Goal: Task Accomplishment & Management: Use online tool/utility

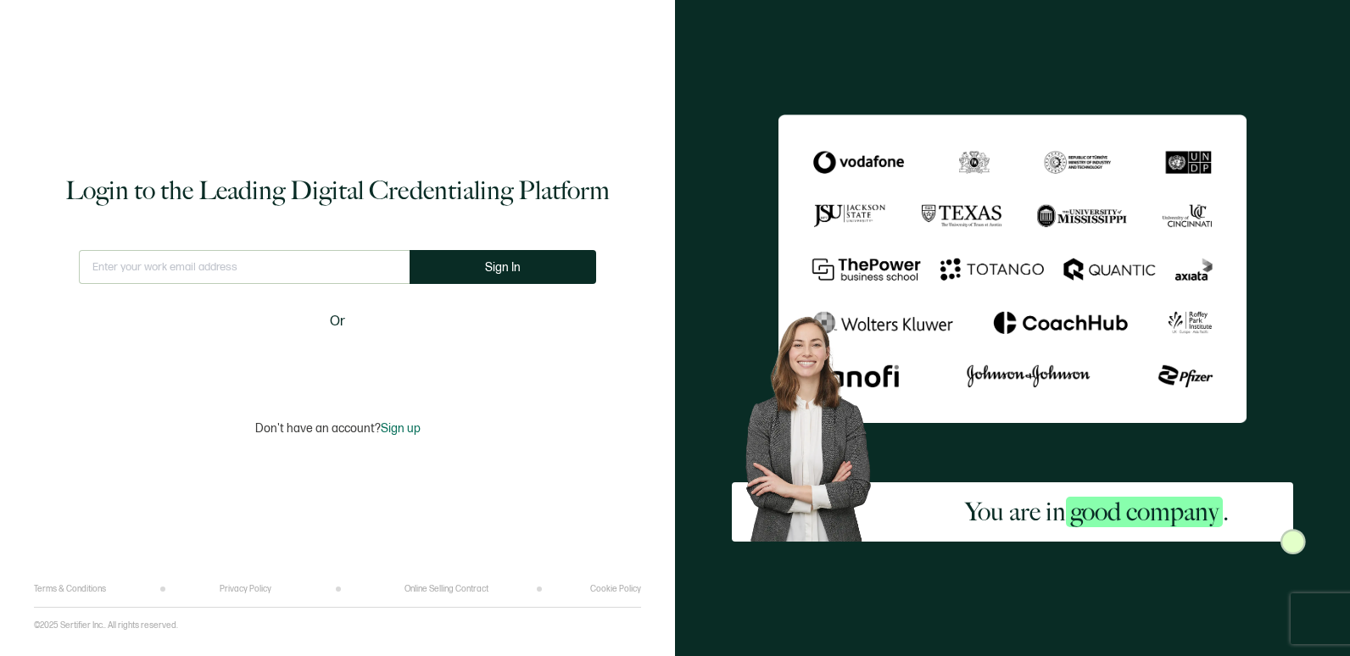
click at [282, 251] on input "text" at bounding box center [244, 267] width 331 height 34
type input "[PERSON_NAME][EMAIL_ADDRESS][PERSON_NAME][DOMAIN_NAME]"
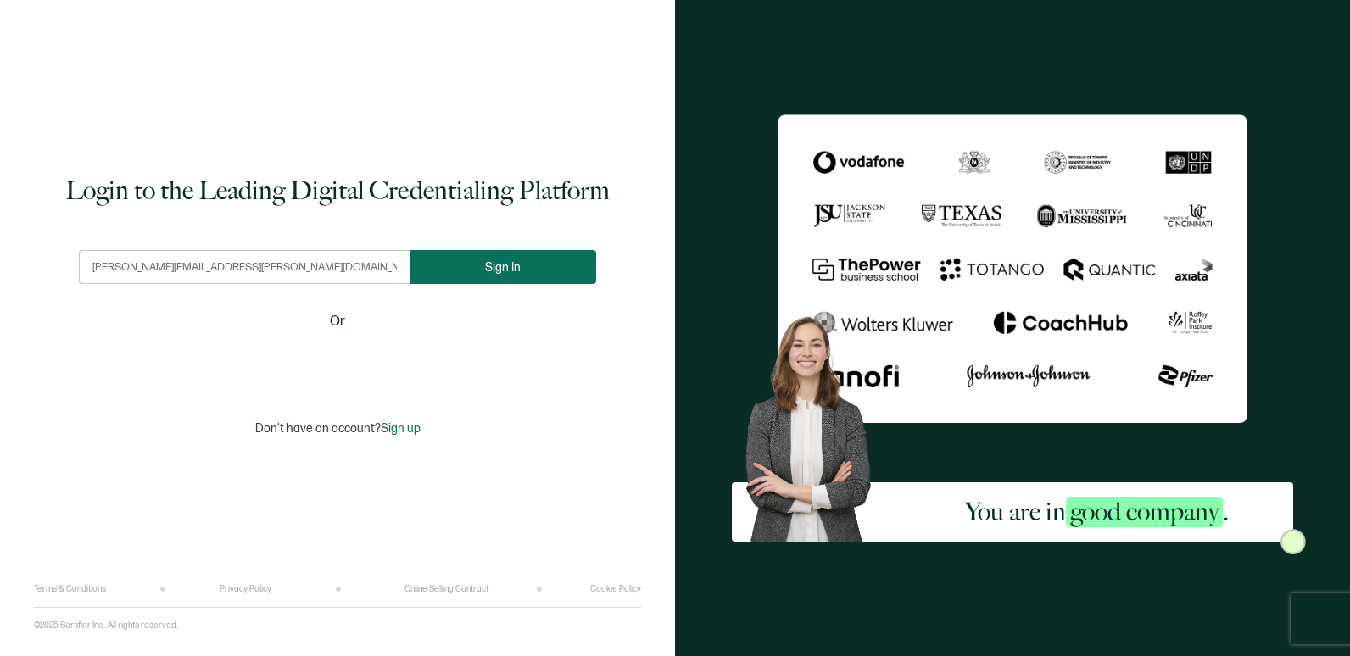
click at [487, 257] on button "Sign In" at bounding box center [503, 267] width 187 height 34
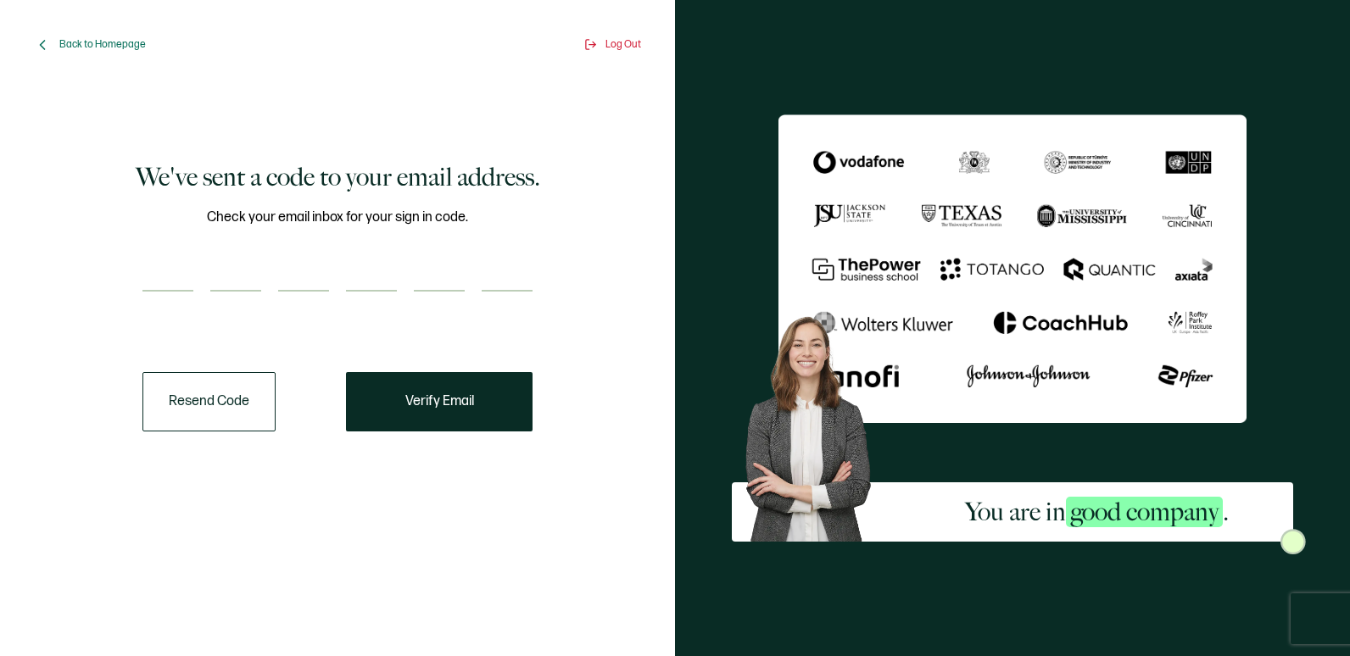
click at [195, 273] on div at bounding box center [337, 275] width 390 height 34
type input "8"
type input "3"
type input "7"
type input "4"
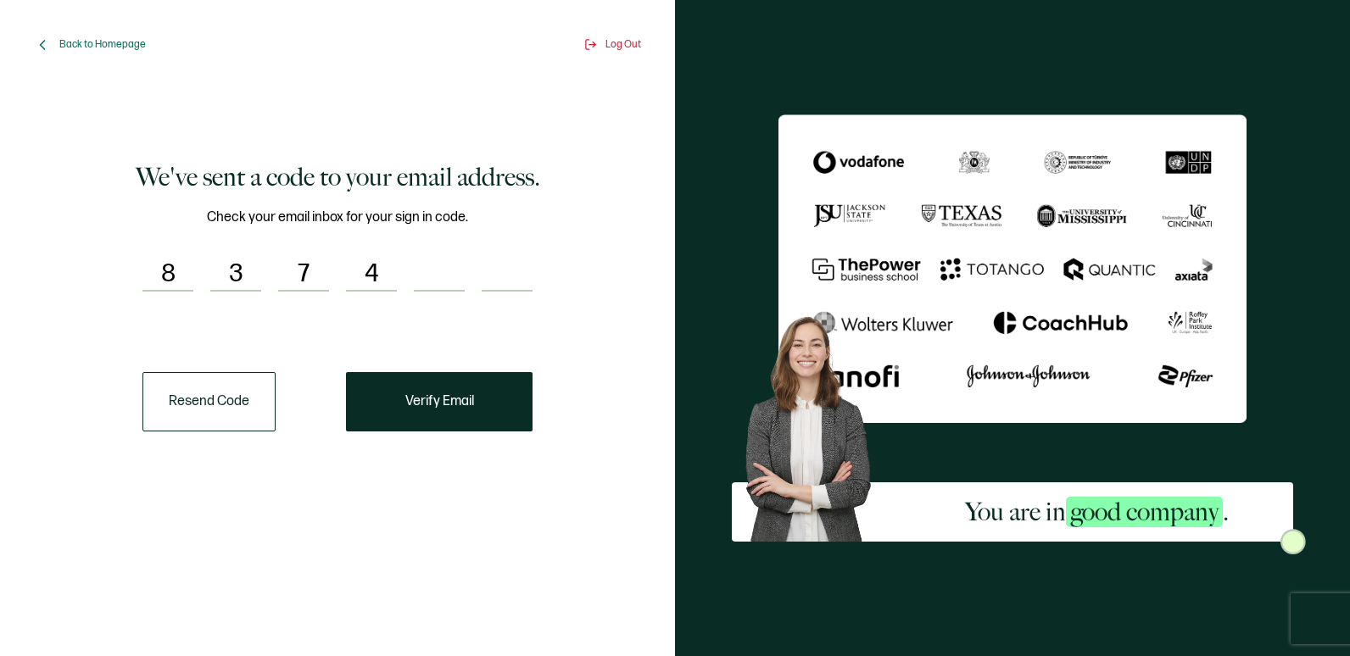
type input "6"
type input "3"
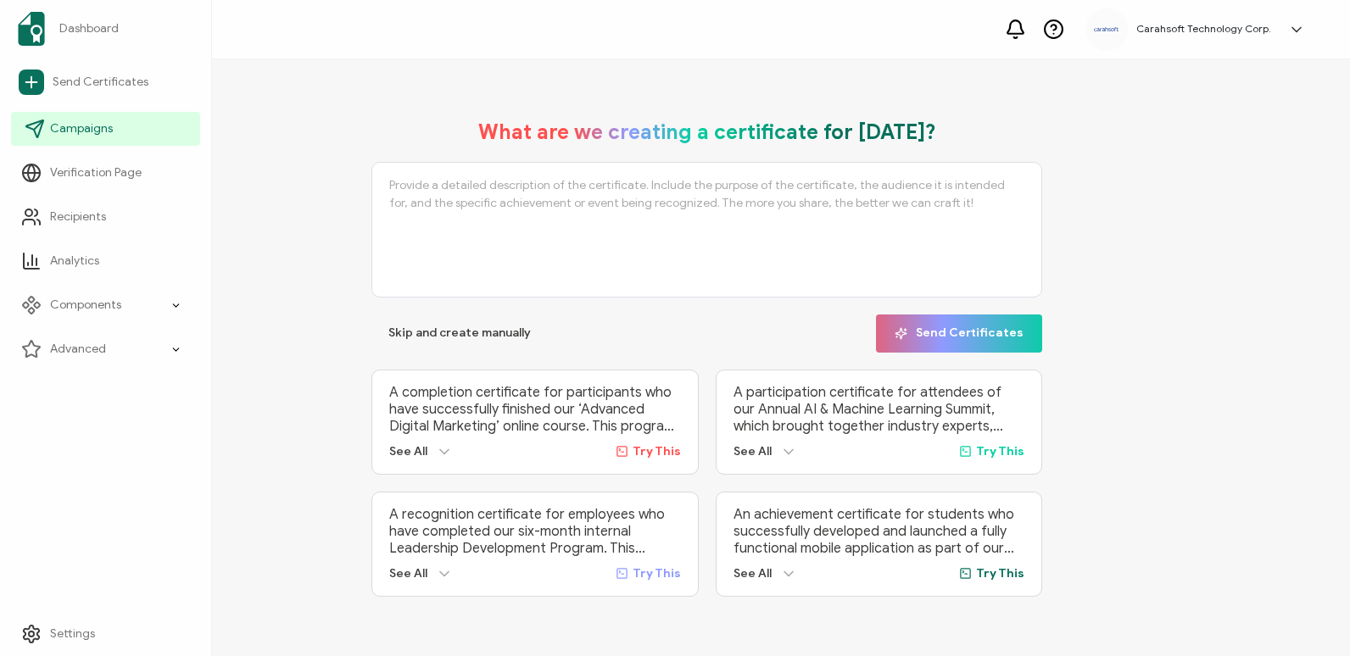
click at [68, 136] on span "Campaigns" at bounding box center [81, 128] width 63 height 17
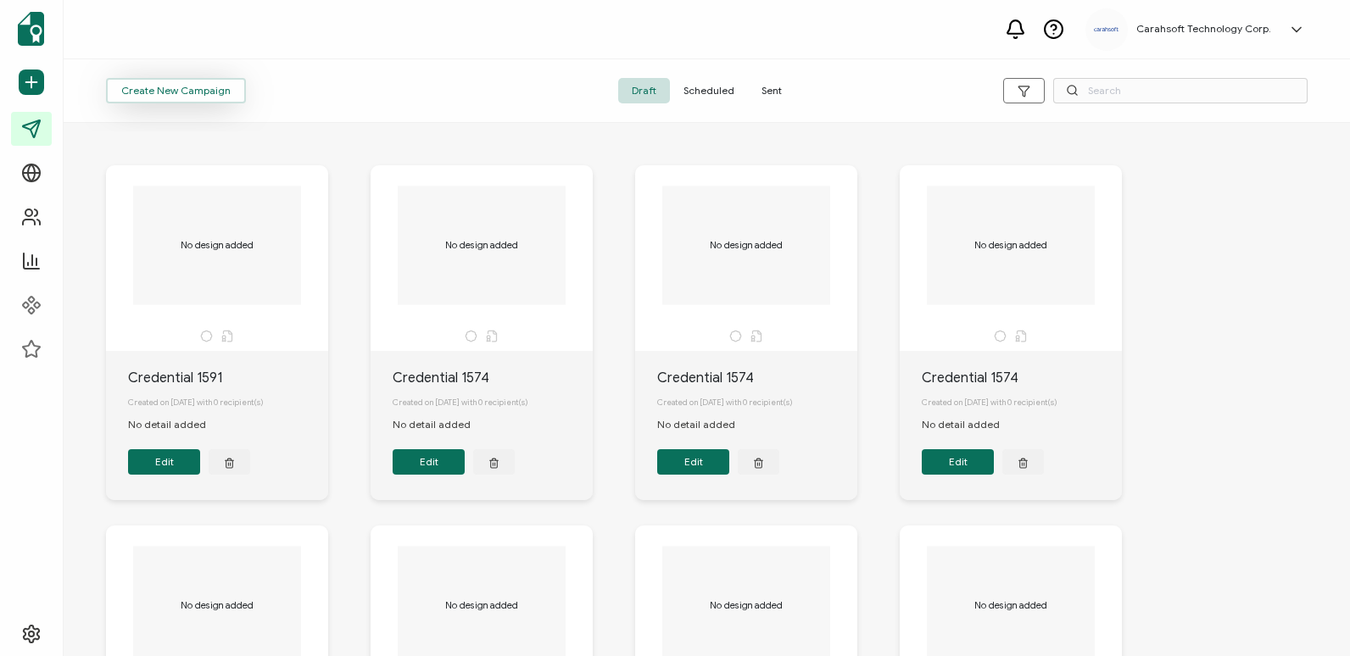
click at [213, 95] on span "Create New Campaign" at bounding box center [175, 91] width 109 height 10
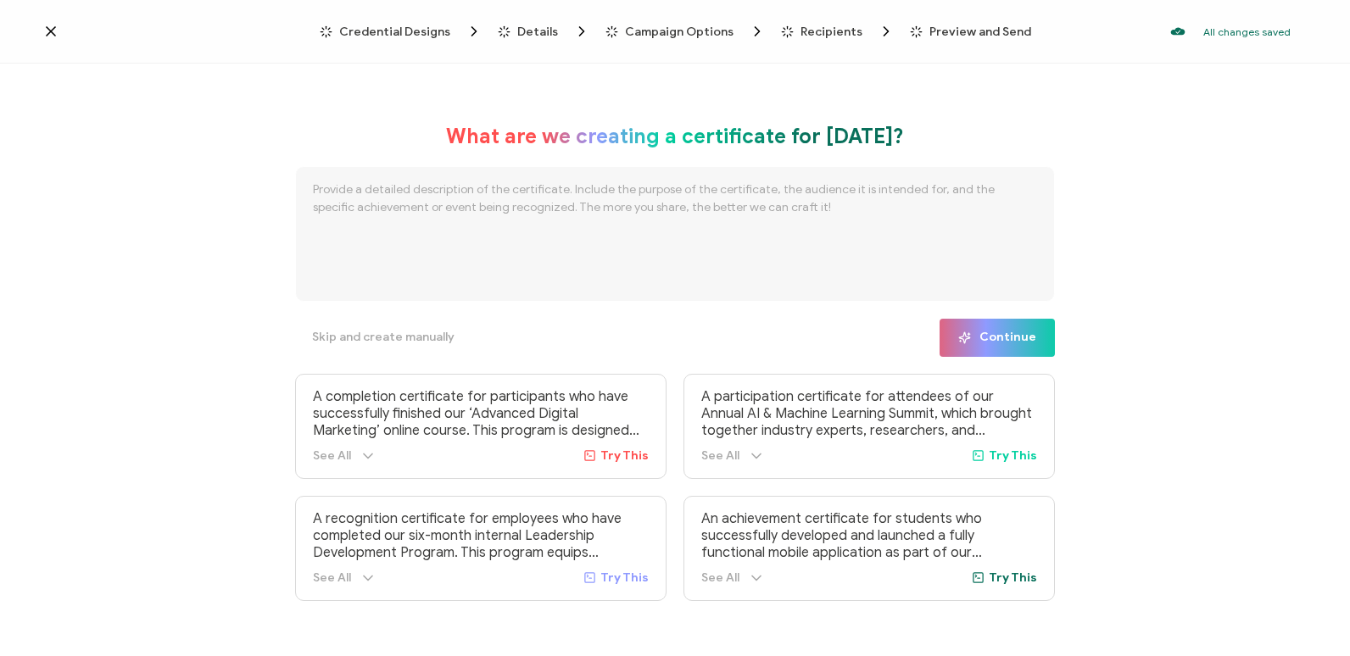
click at [394, 30] on span "Credential Designs" at bounding box center [394, 31] width 111 height 13
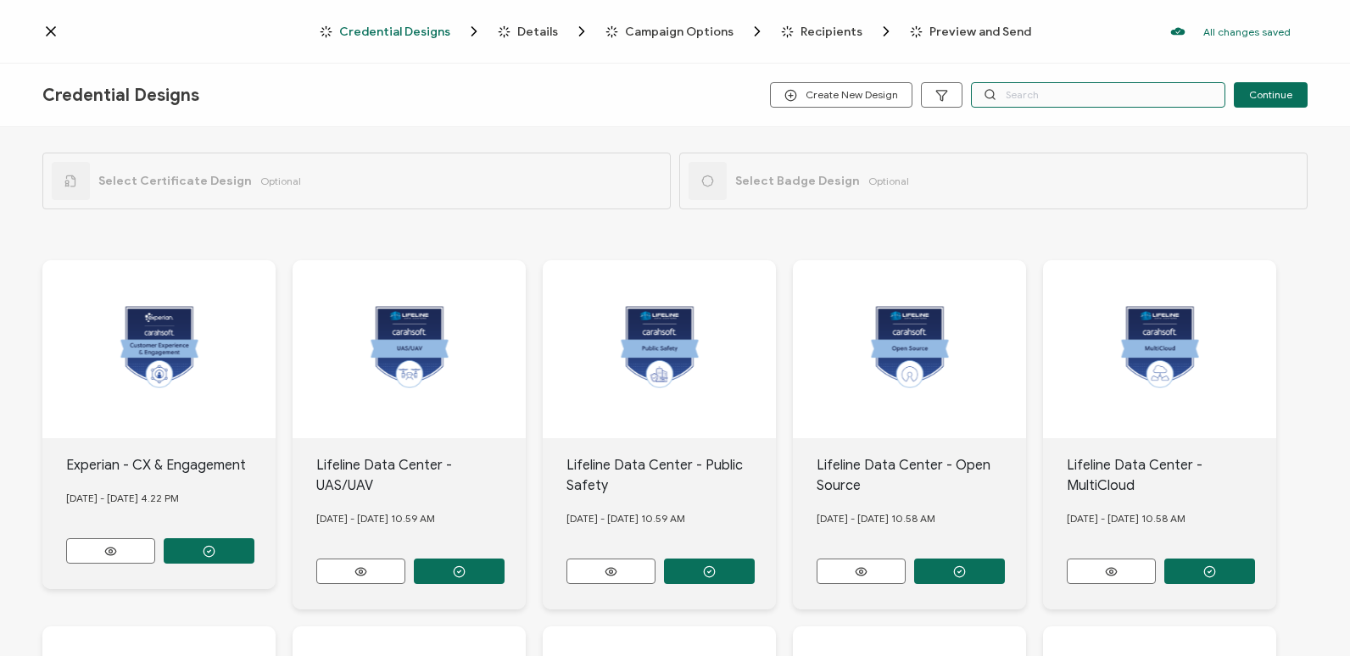
click at [1041, 82] on input "text" at bounding box center [1098, 94] width 254 height 25
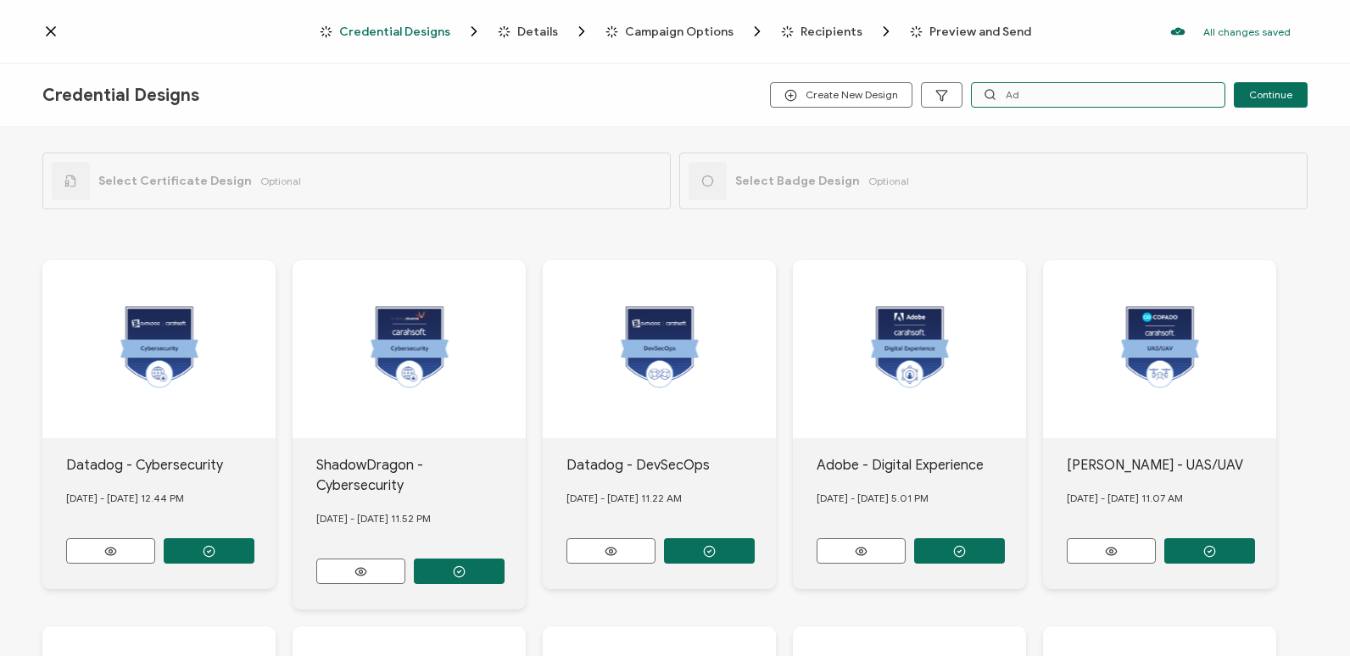
type input "A"
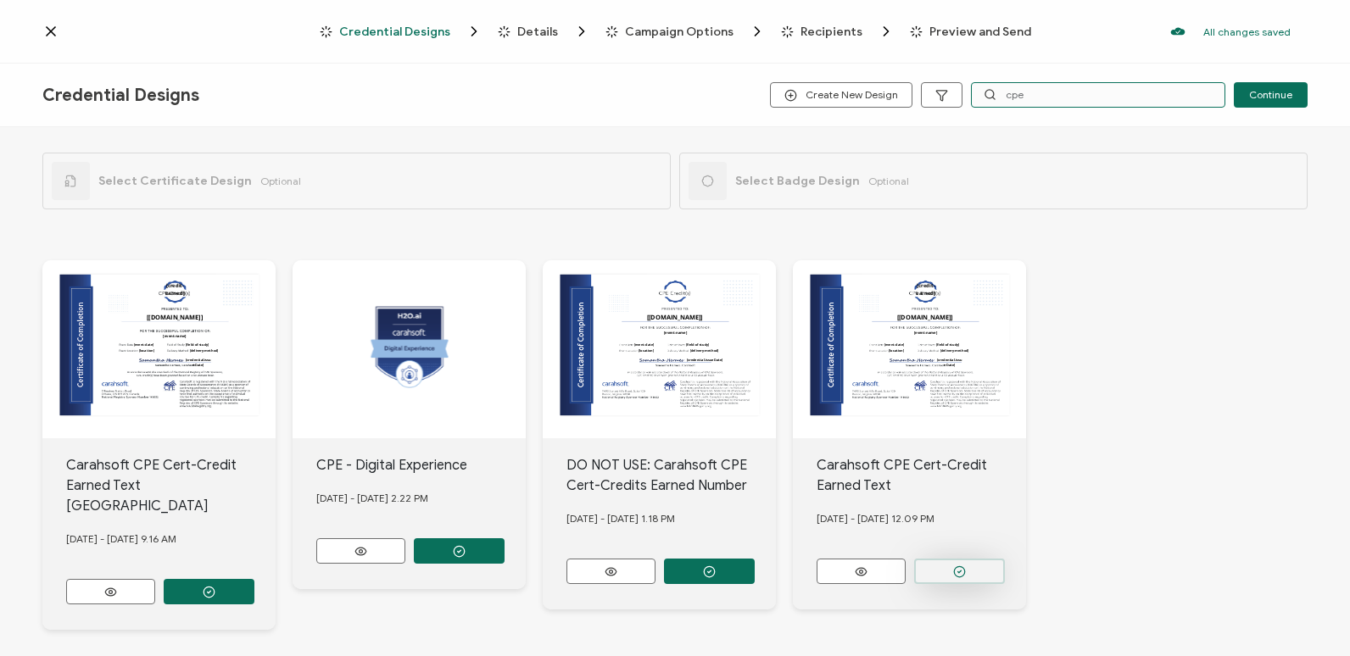
type input "cpe"
click at [979, 578] on button "button" at bounding box center [959, 571] width 91 height 25
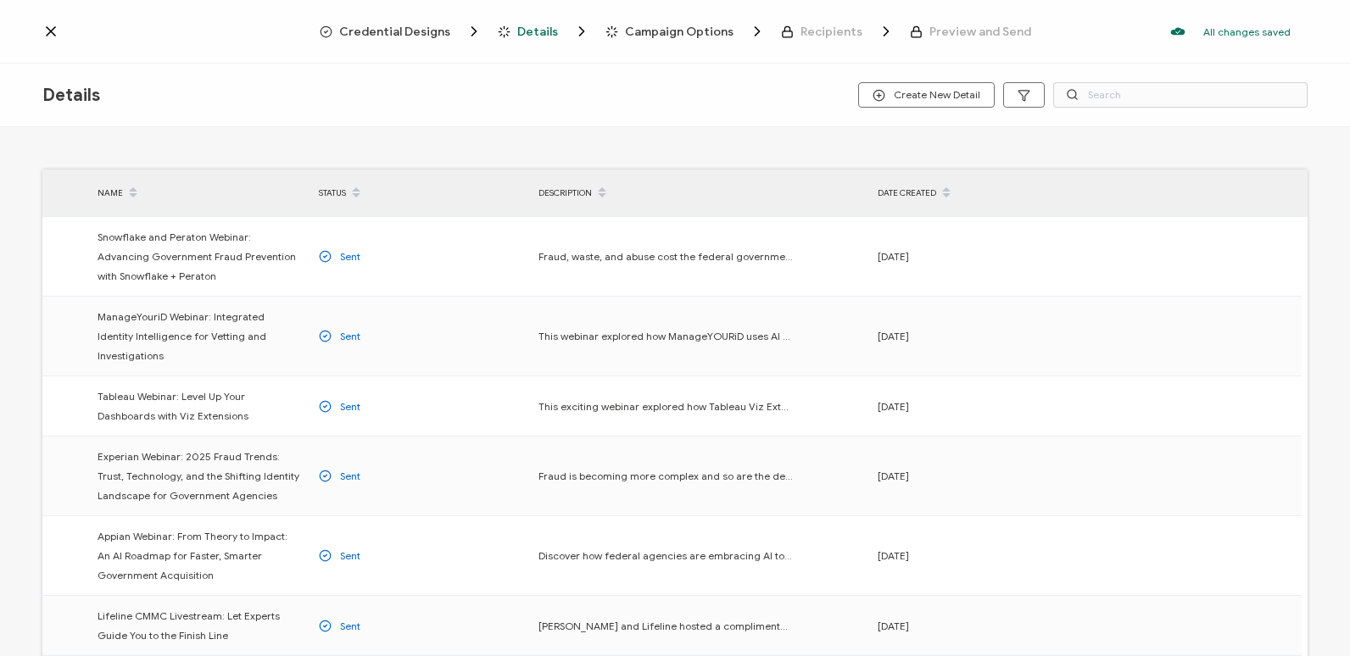
click at [360, 31] on span "Credential Designs" at bounding box center [394, 31] width 111 height 13
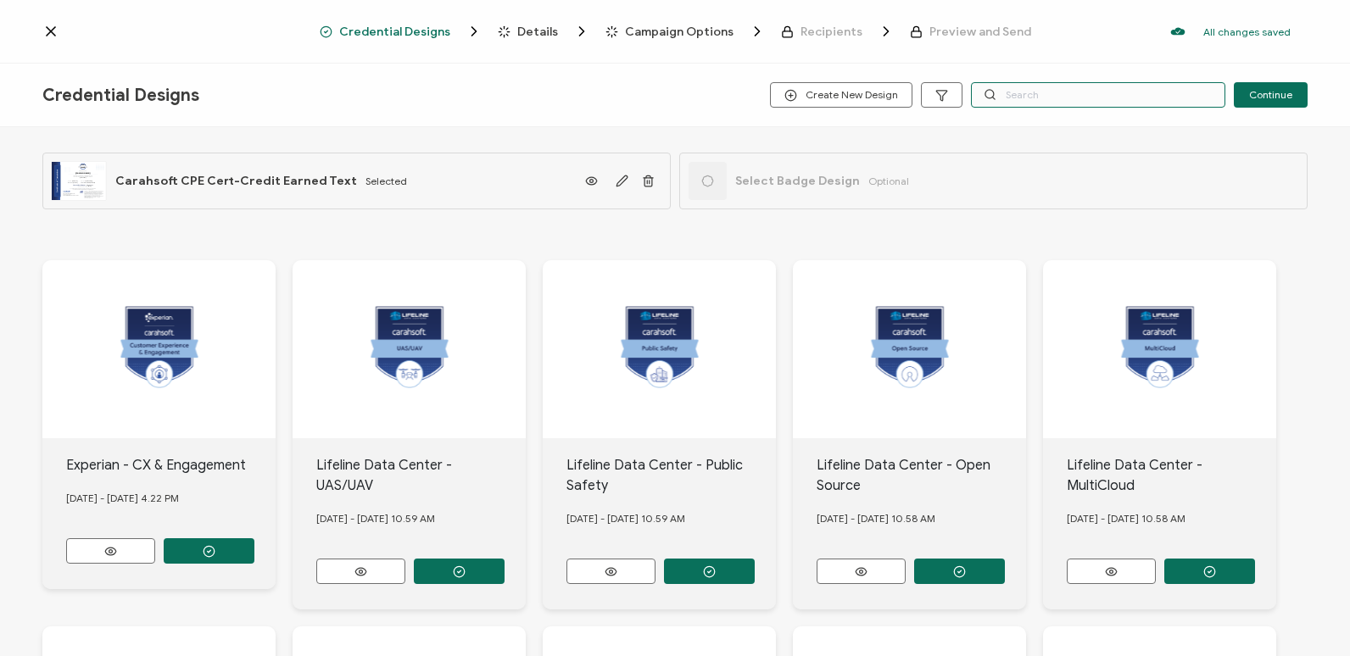
click at [1016, 92] on input "text" at bounding box center [1098, 94] width 254 height 25
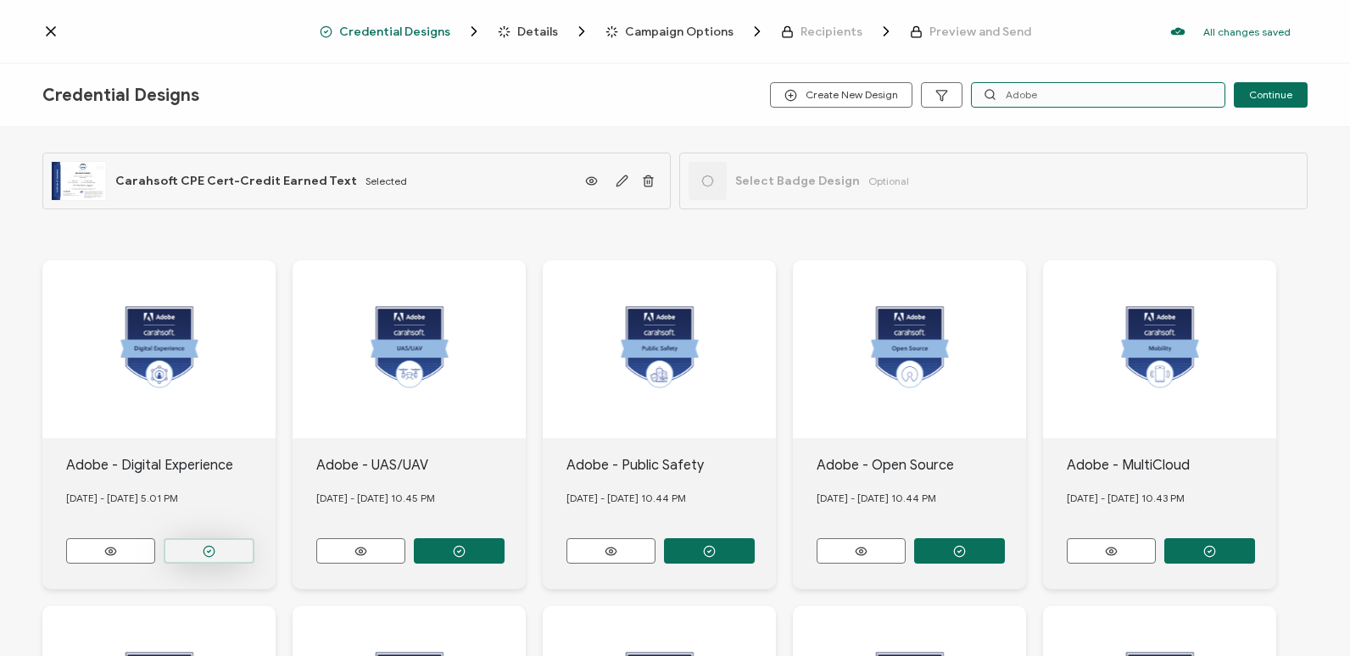
type input "Adobe"
click at [191, 540] on button "button" at bounding box center [209, 551] width 91 height 25
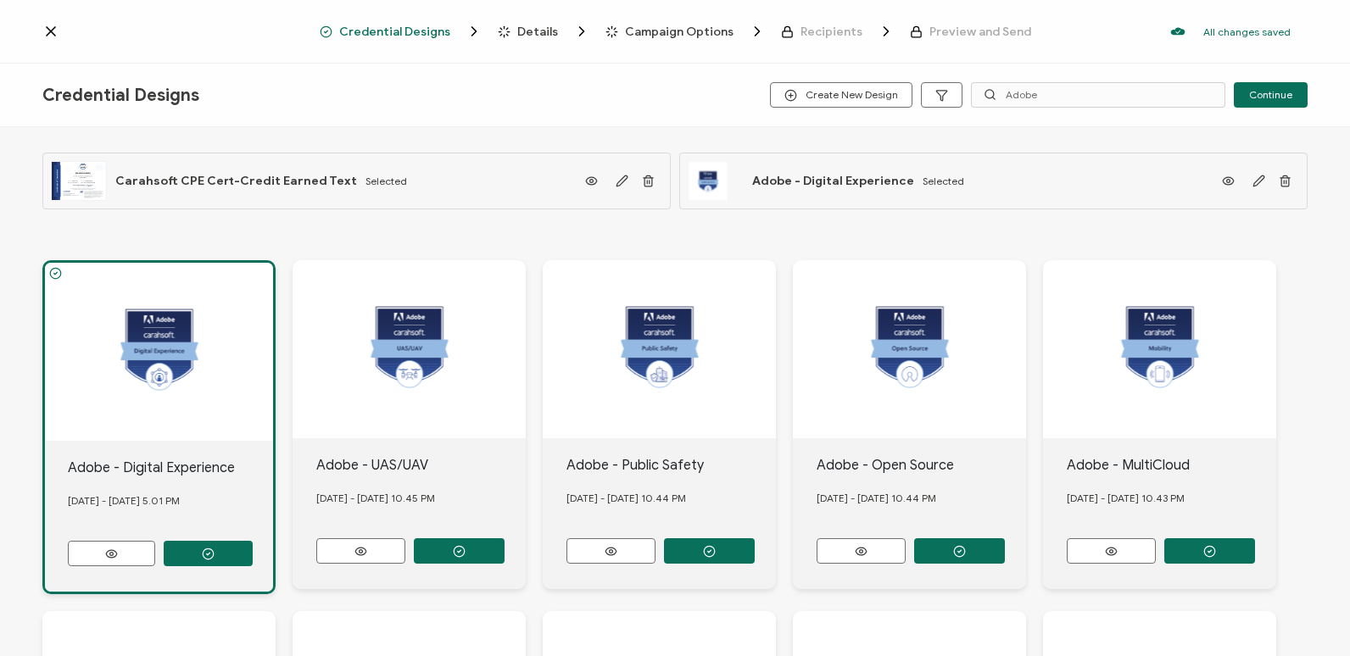
click at [555, 30] on span "Details" at bounding box center [537, 31] width 41 height 13
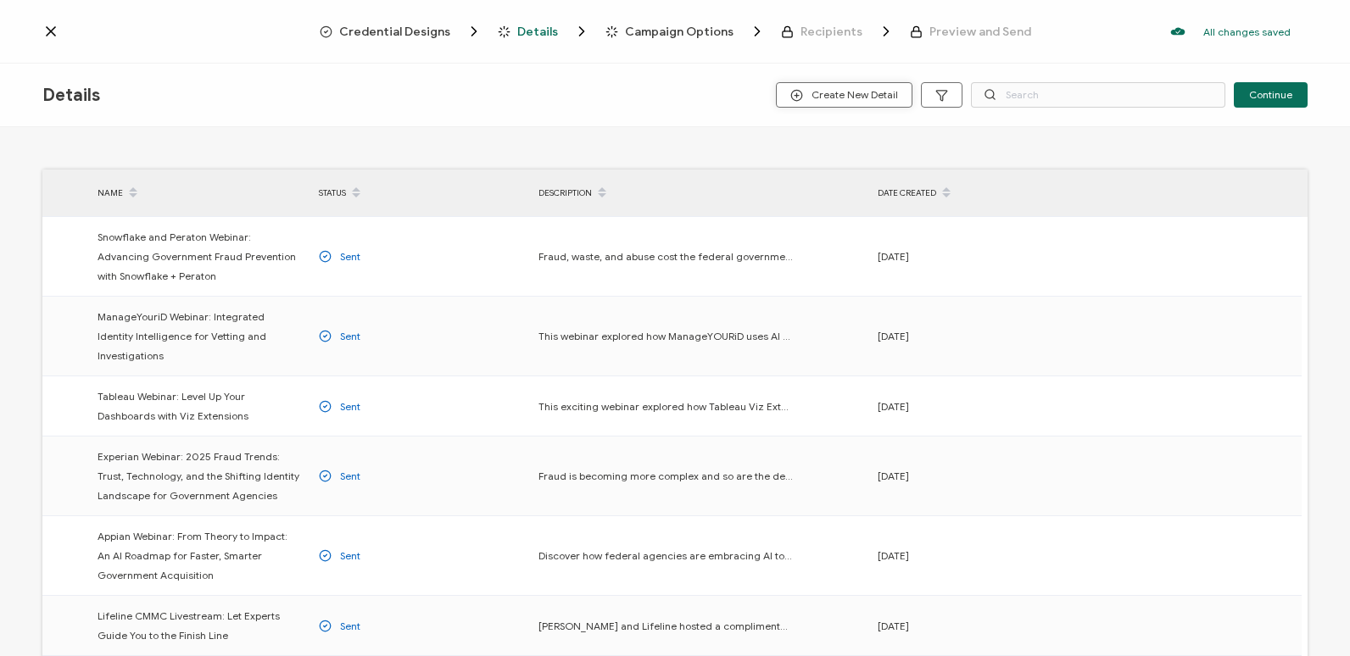
click at [802, 103] on button "Create New Detail" at bounding box center [844, 94] width 137 height 25
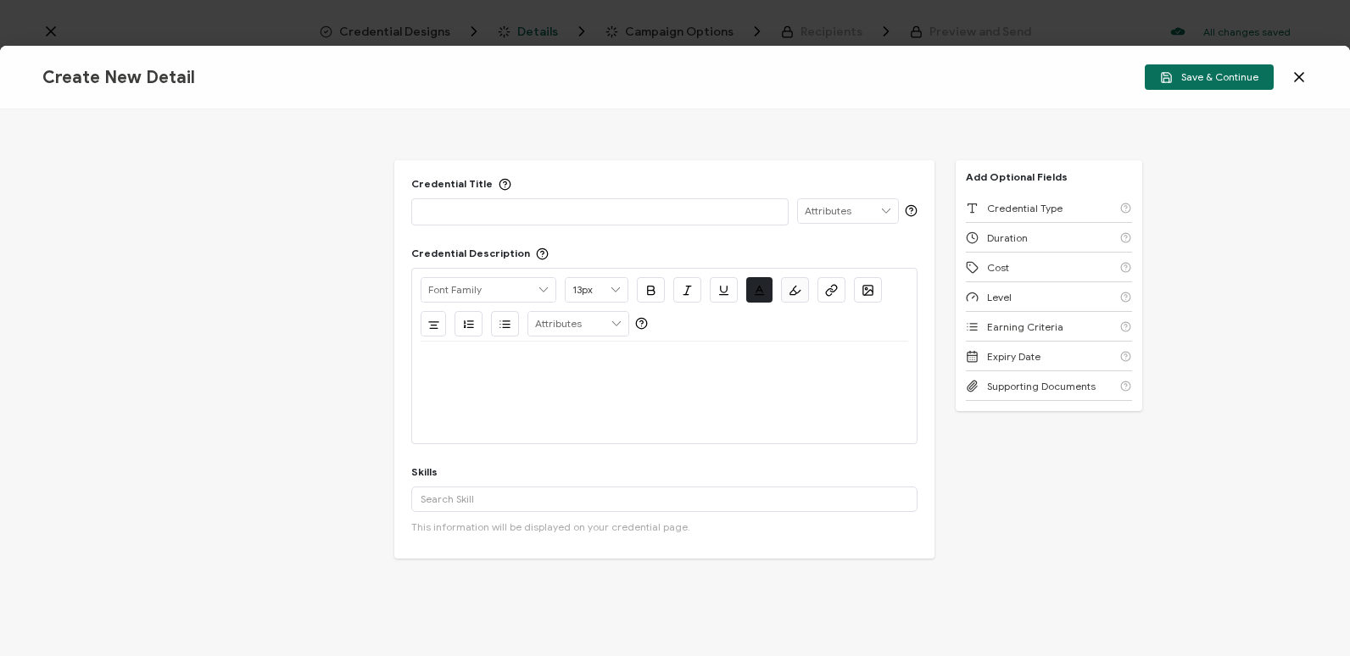
drag, startPoint x: 951, startPoint y: 75, endPoint x: 957, endPoint y: 155, distance: 79.9
click at [957, 155] on div "Create New Detail Save & Continue Credential Title ISSUER Issuer Name Credentia…" at bounding box center [675, 351] width 1350 height 611
click at [1313, 81] on div "Create New Detail Save & Continue" at bounding box center [675, 78] width 1350 height 64
click at [1298, 79] on icon at bounding box center [1299, 77] width 8 height 8
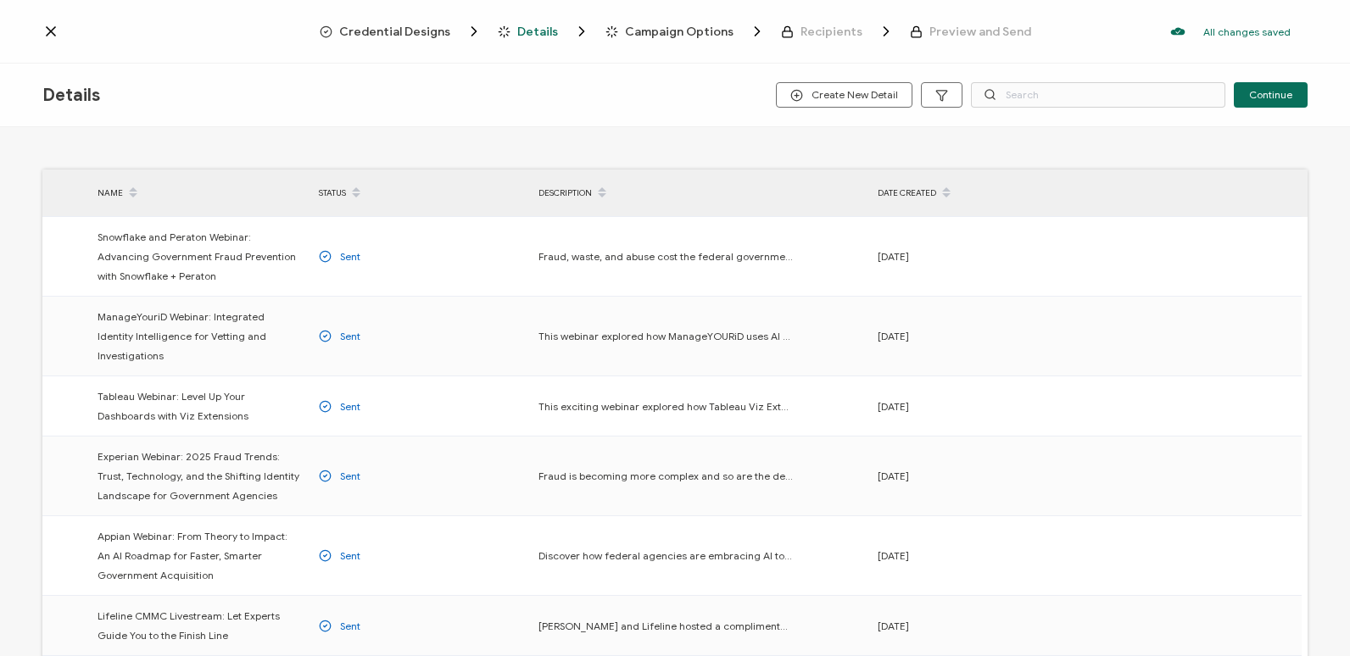
click at [415, 34] on span "Credential Designs" at bounding box center [394, 31] width 111 height 13
